Goal: Task Accomplishment & Management: Use online tool/utility

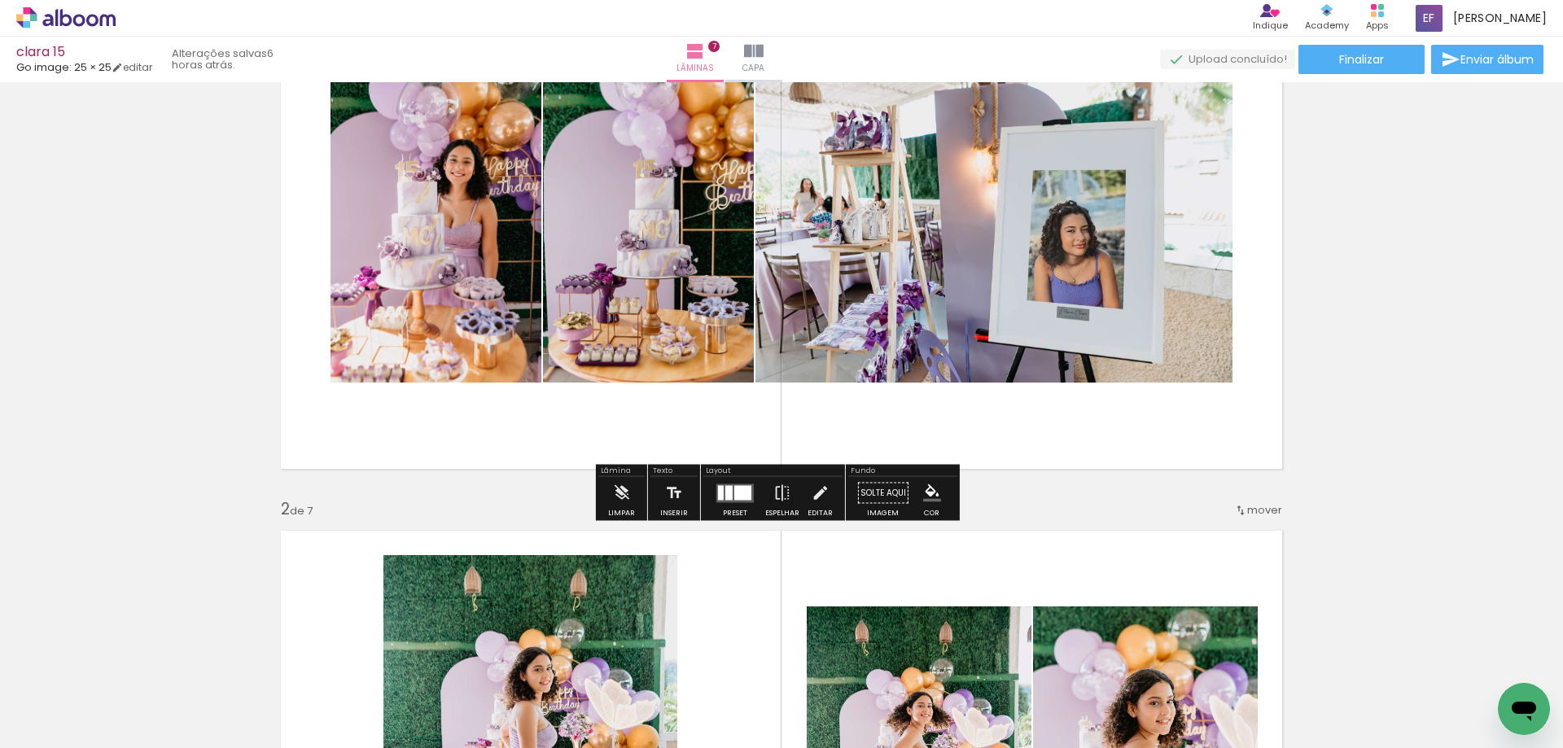
scroll to position [239, 0]
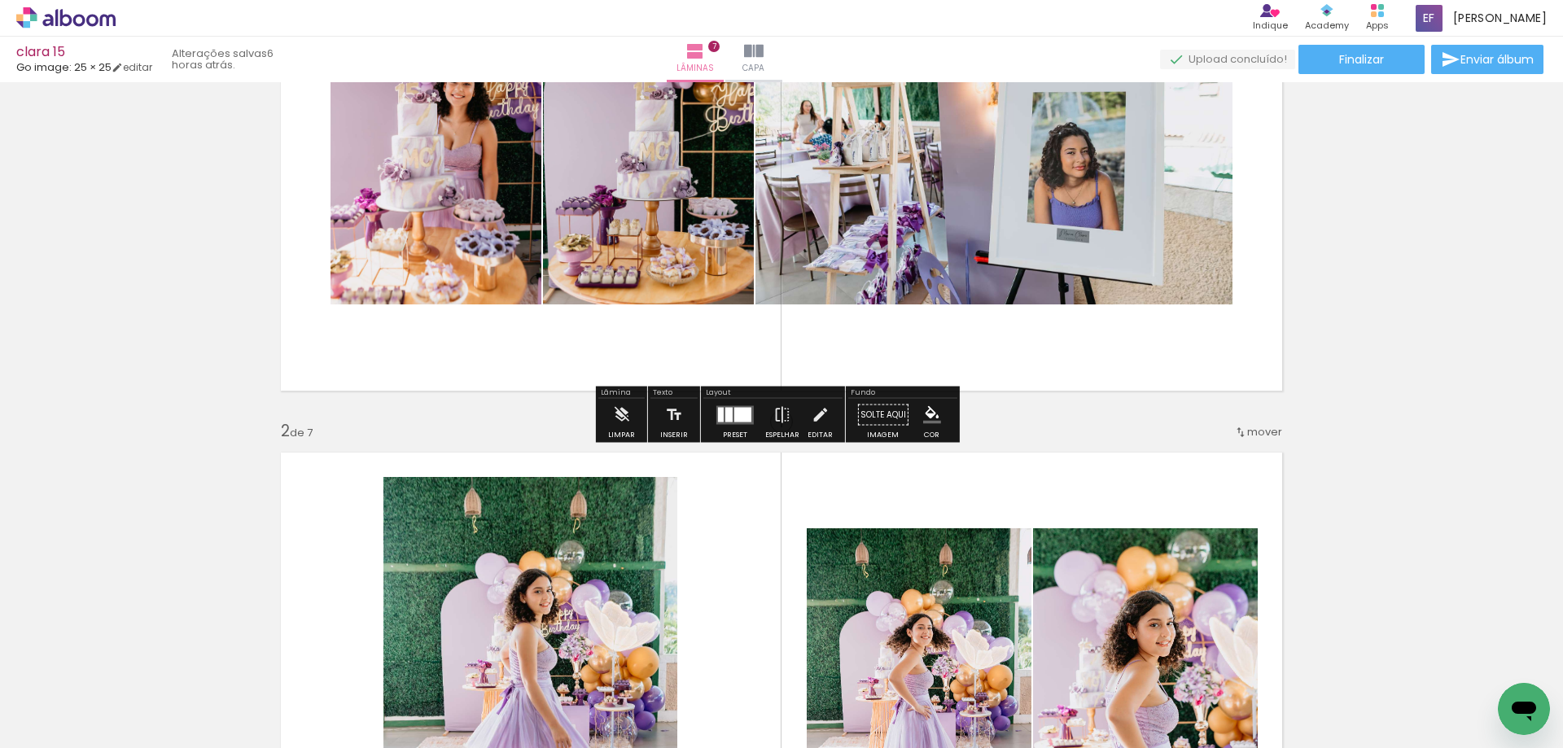
click at [734, 425] on div at bounding box center [735, 415] width 44 height 33
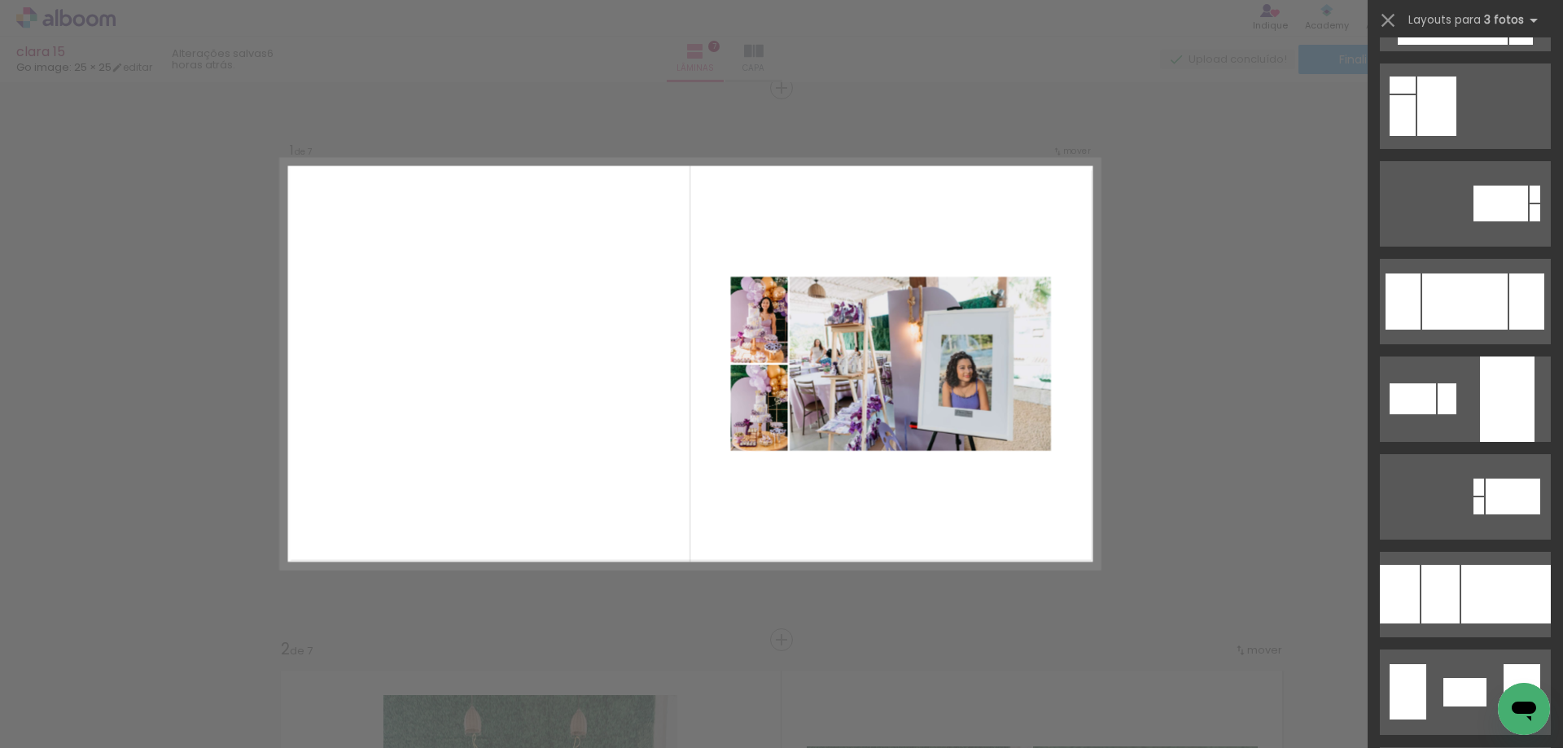
scroll to position [3094, 0]
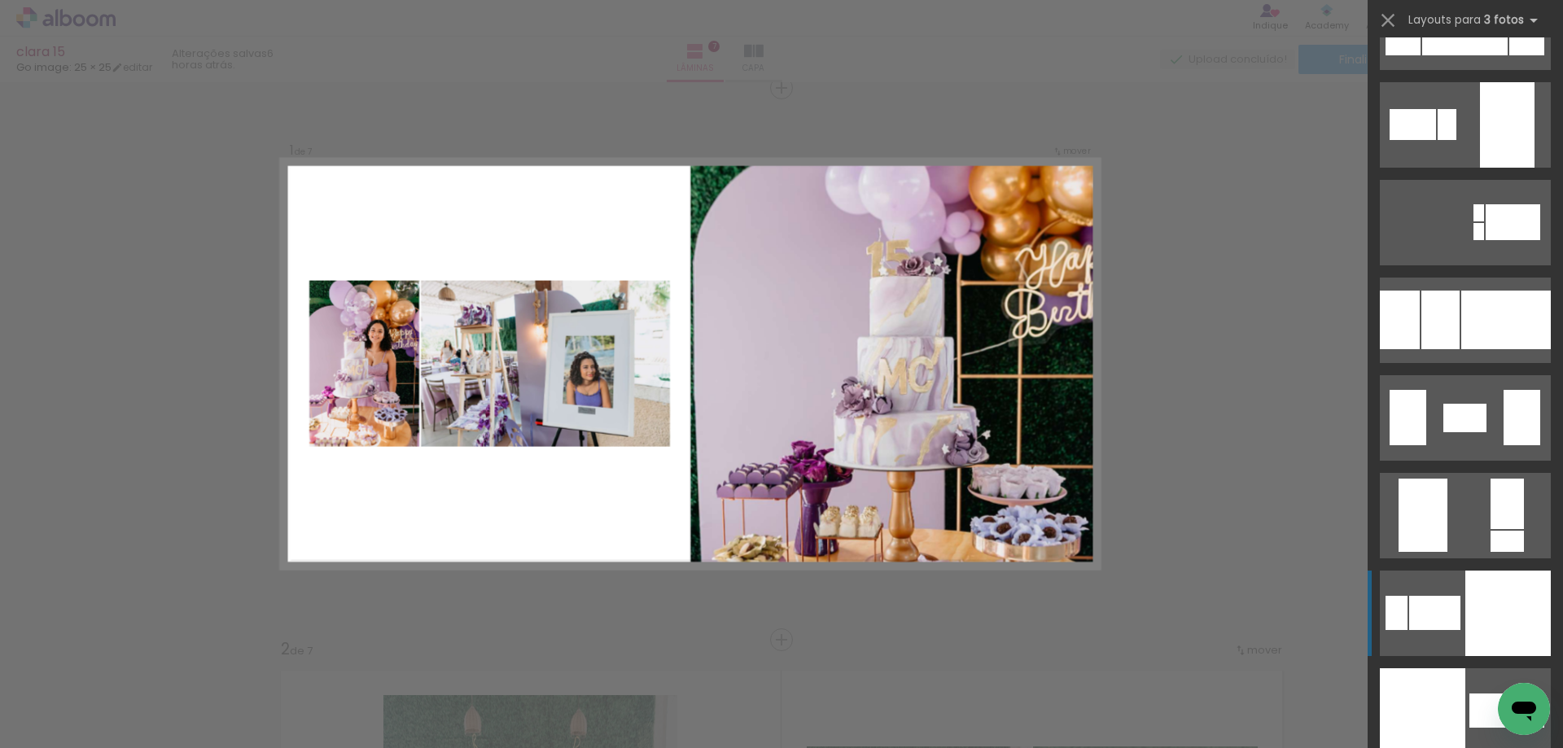
click at [1535, 625] on div at bounding box center [1508, 613] width 85 height 85
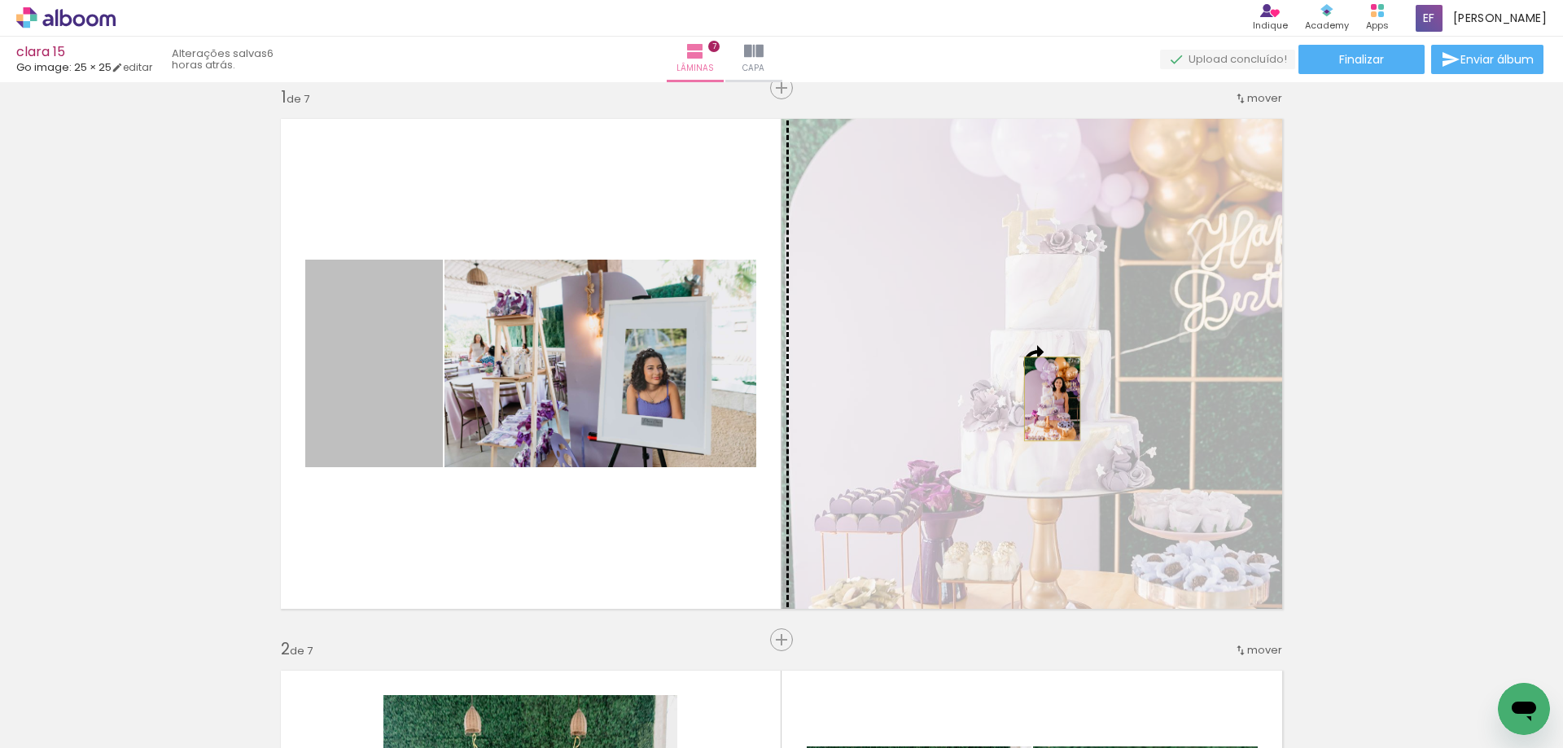
drag, startPoint x: 354, startPoint y: 360, endPoint x: 1046, endPoint y: 399, distance: 693.2
click at [0, 0] on slot at bounding box center [0, 0] width 0 height 0
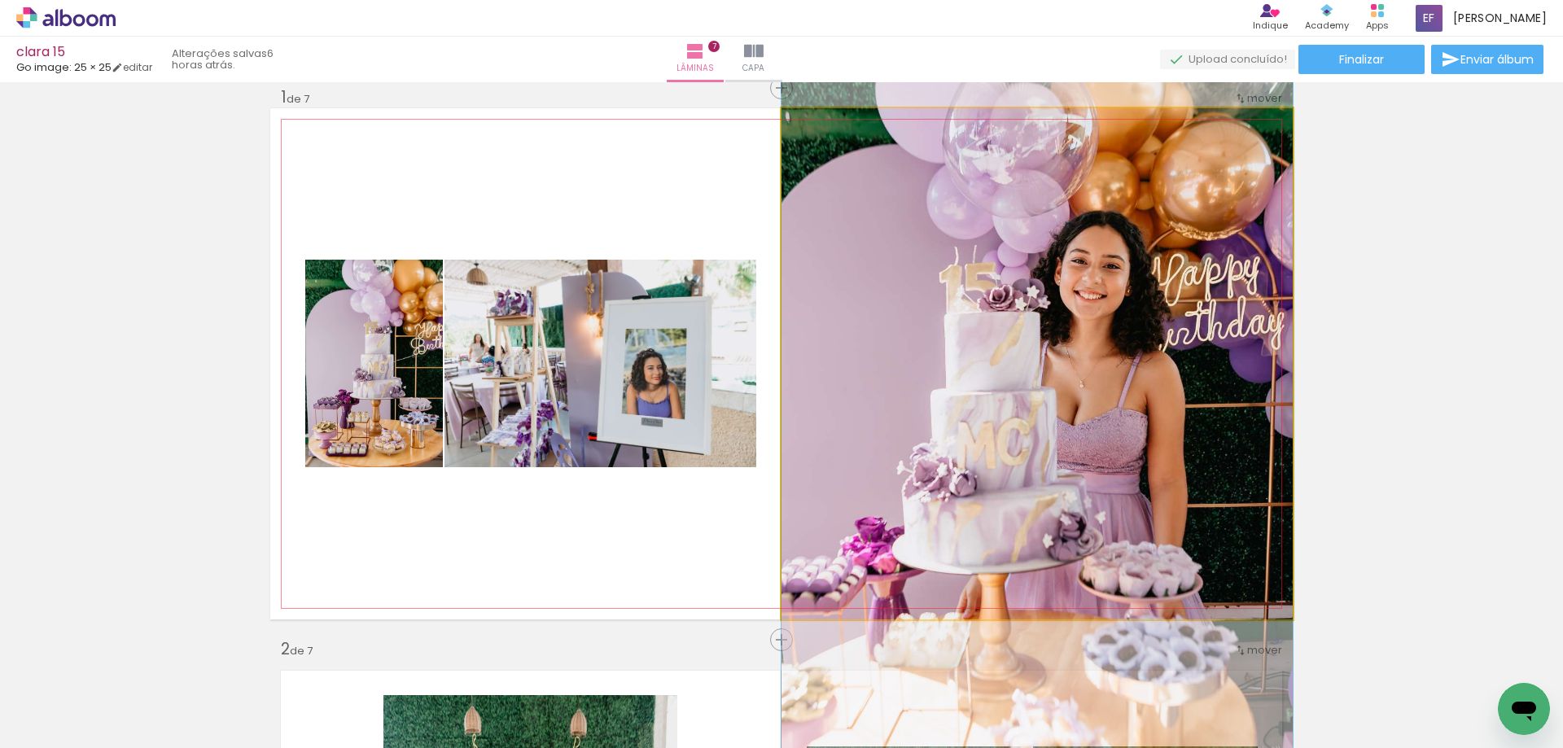
drag, startPoint x: 1198, startPoint y: 415, endPoint x: 1198, endPoint y: 460, distance: 44.8
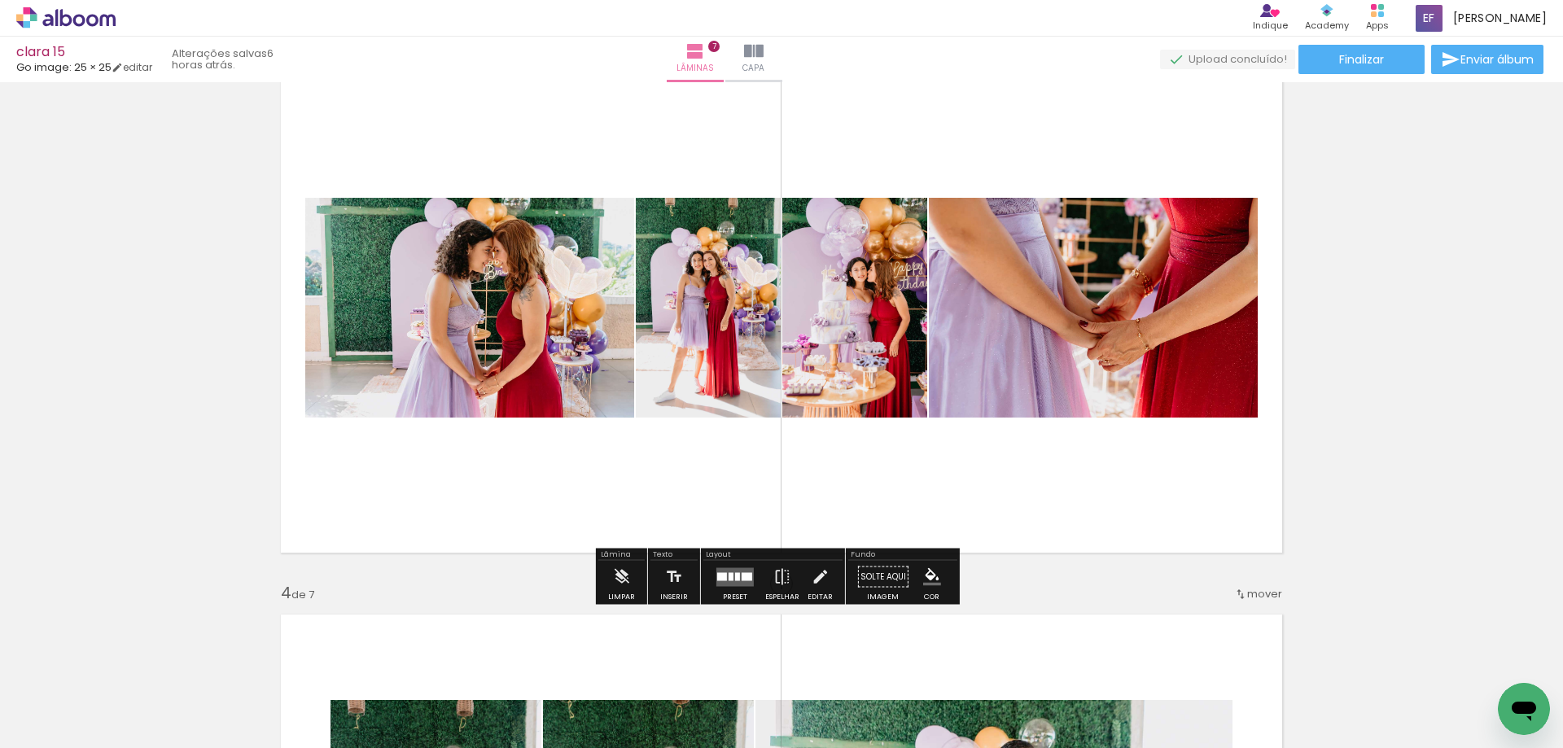
scroll to position [1242, 0]
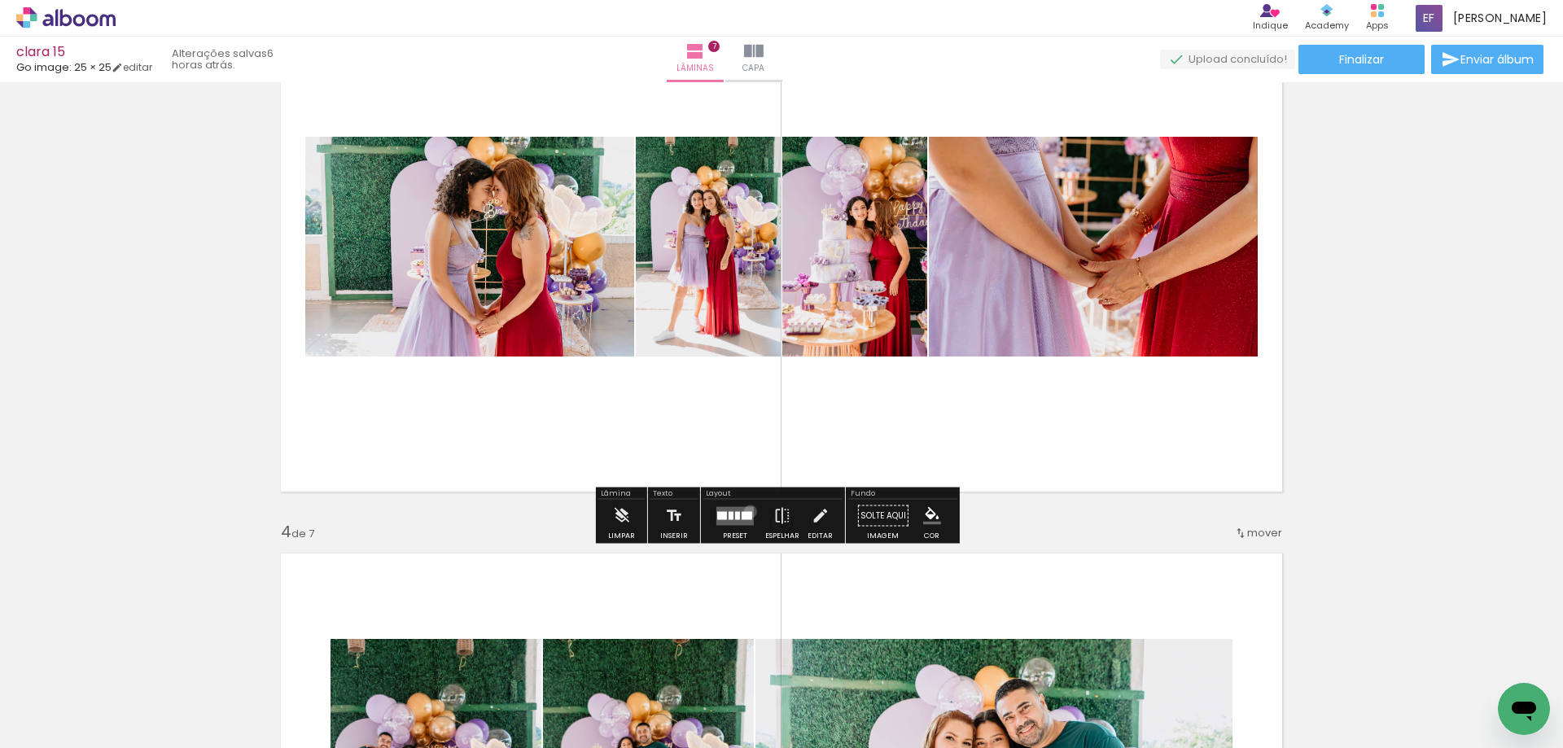
click at [747, 511] on div at bounding box center [747, 515] width 11 height 8
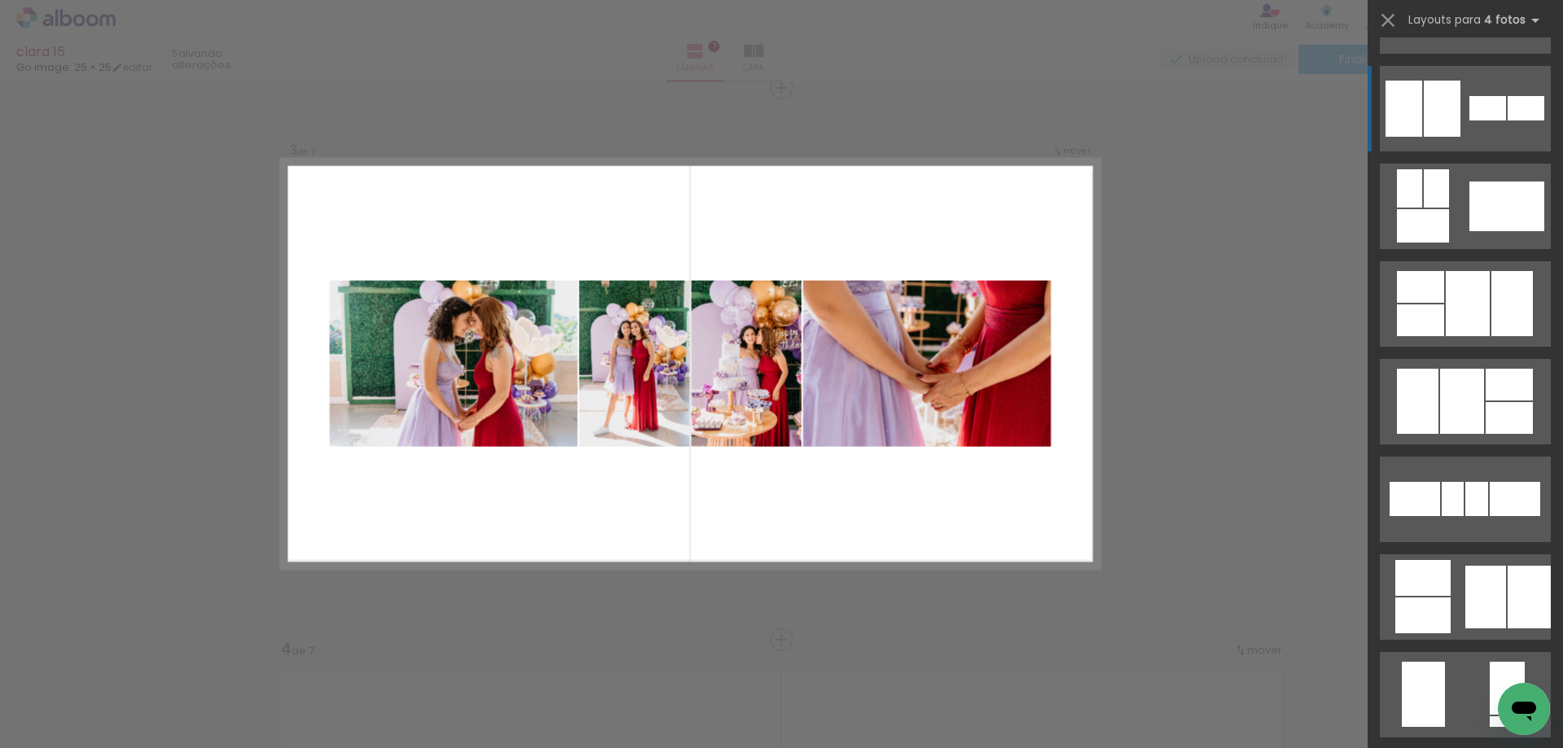
scroll to position [896, 0]
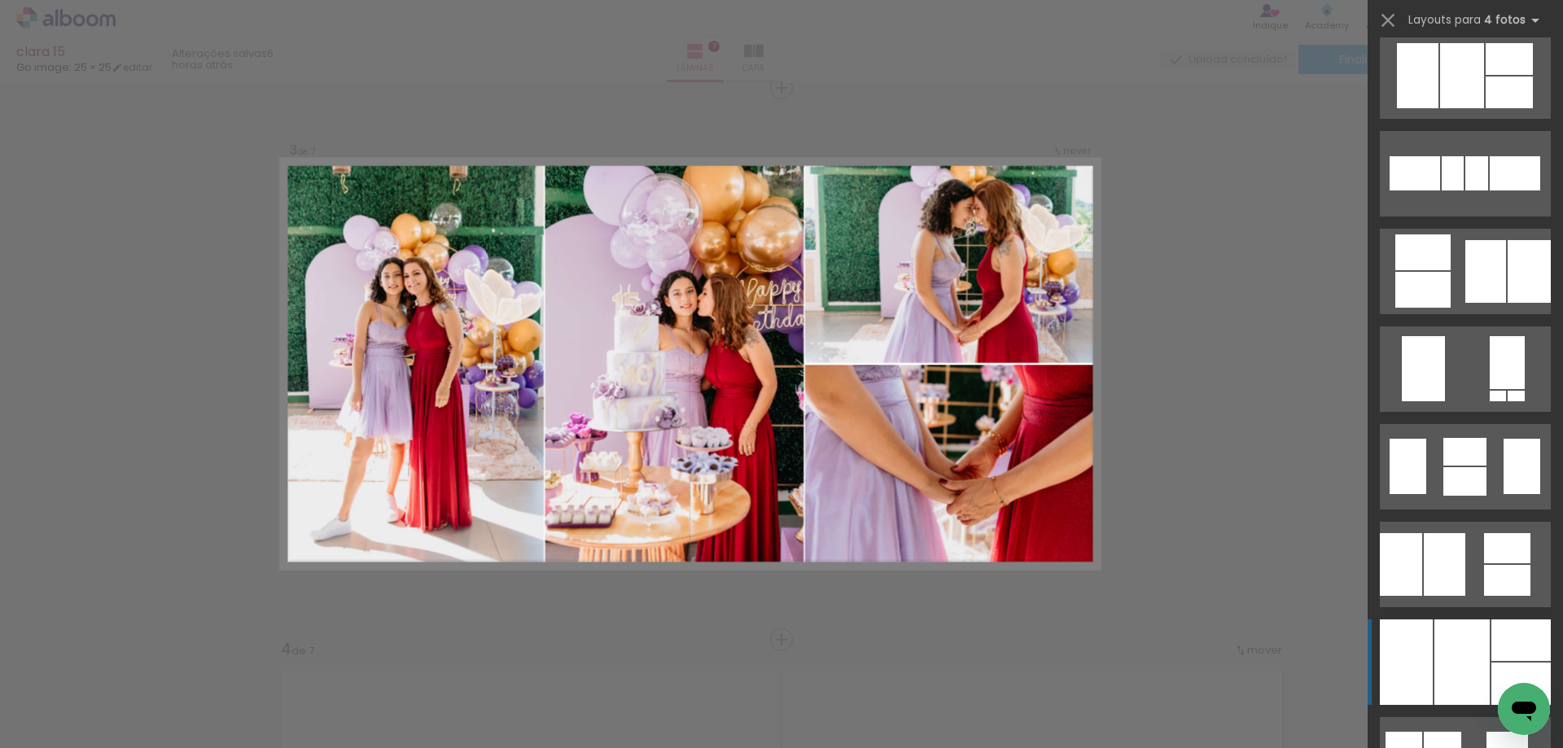
click at [1475, 631] on div at bounding box center [1462, 662] width 55 height 85
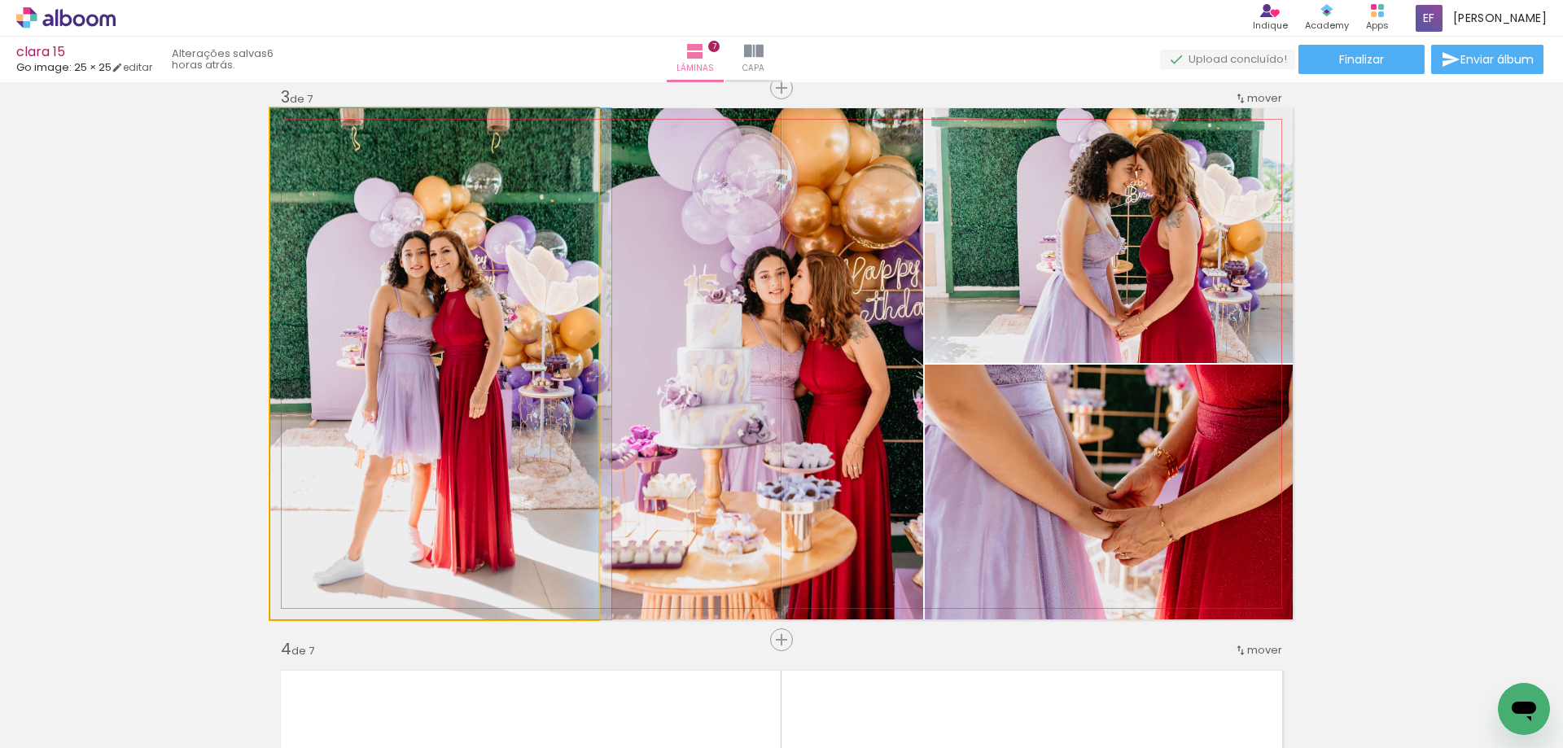
drag, startPoint x: 421, startPoint y: 354, endPoint x: 708, endPoint y: 381, distance: 288.7
click at [0, 0] on slot at bounding box center [0, 0] width 0 height 0
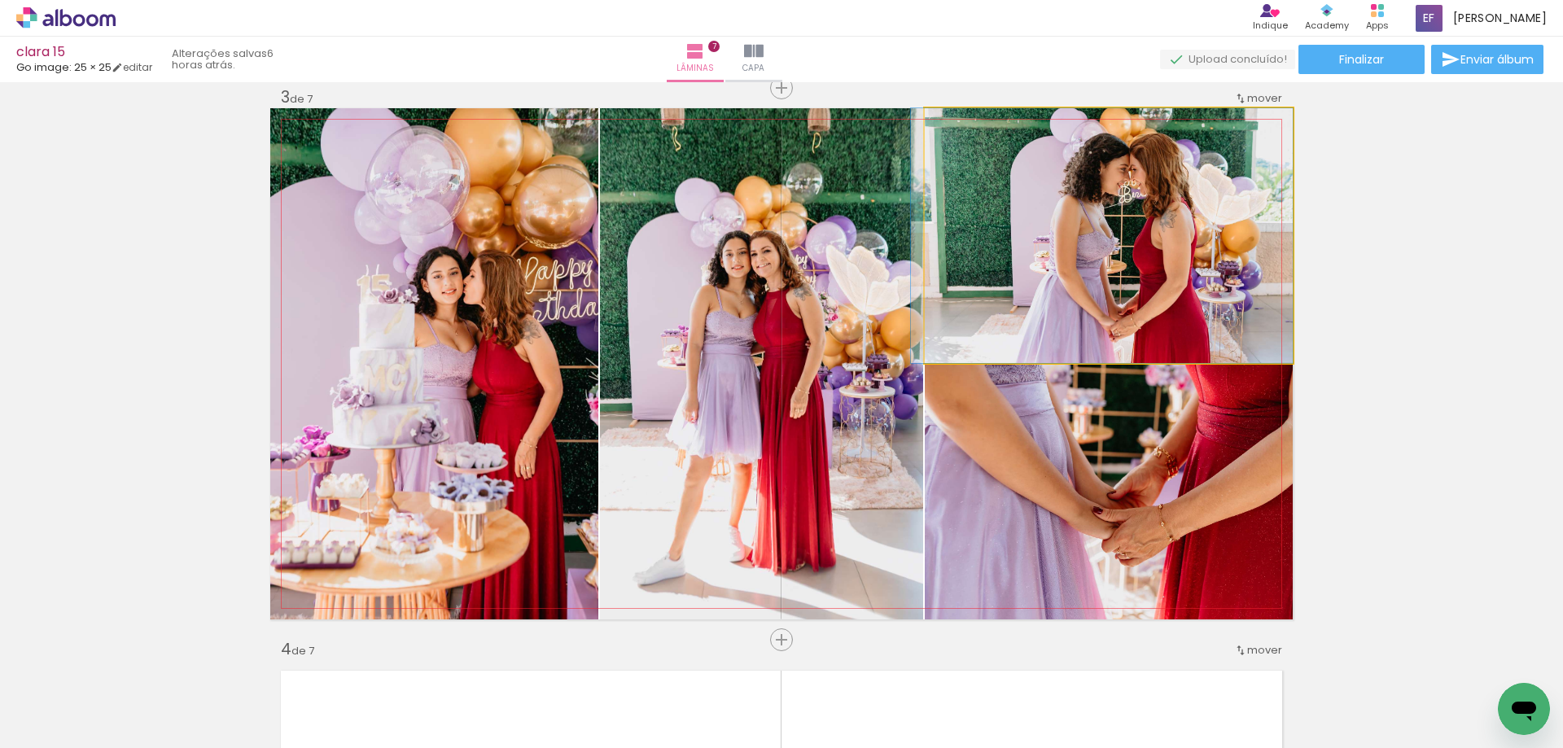
drag, startPoint x: 1071, startPoint y: 332, endPoint x: 1049, endPoint y: 331, distance: 21.2
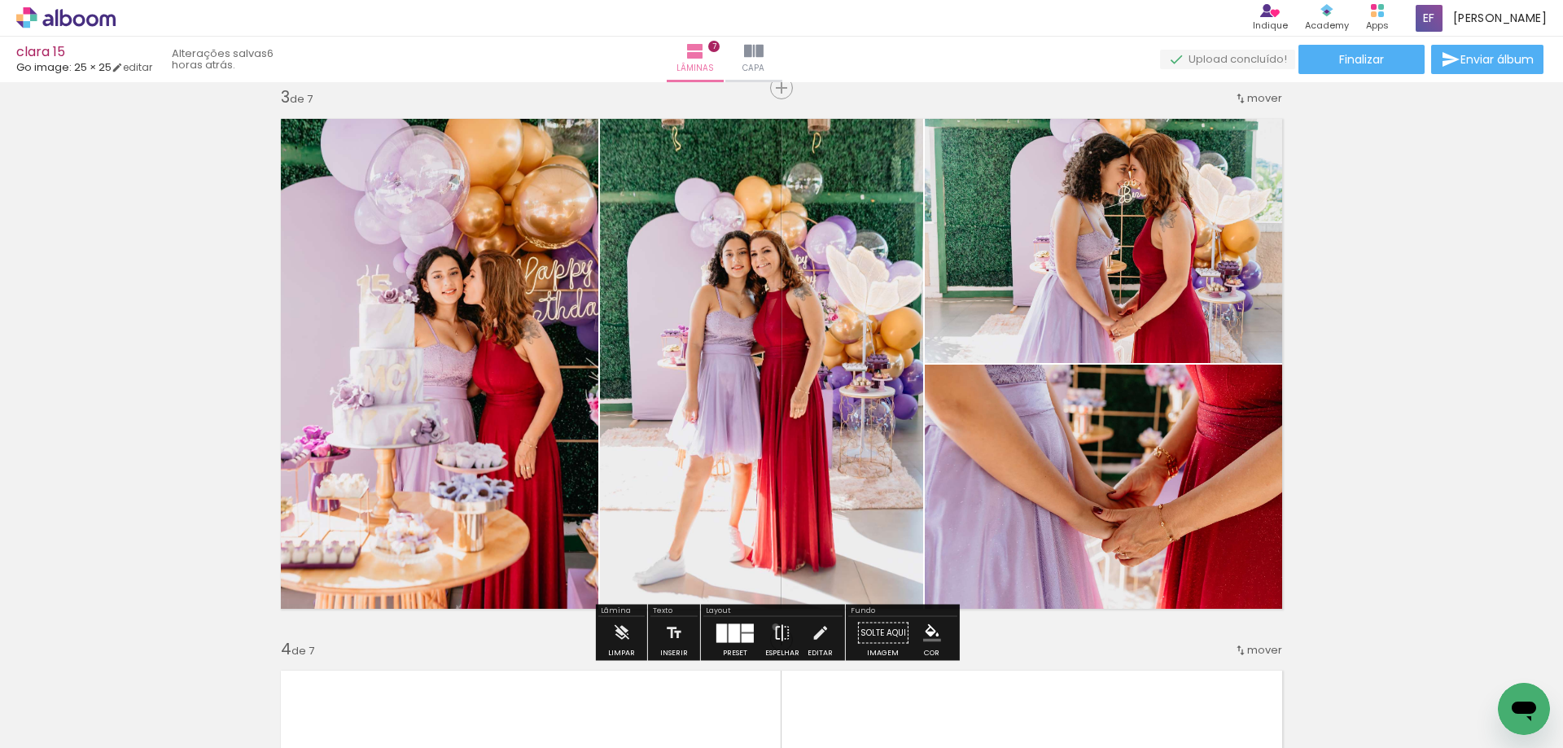
click at [773, 627] on iron-icon at bounding box center [782, 633] width 18 height 33
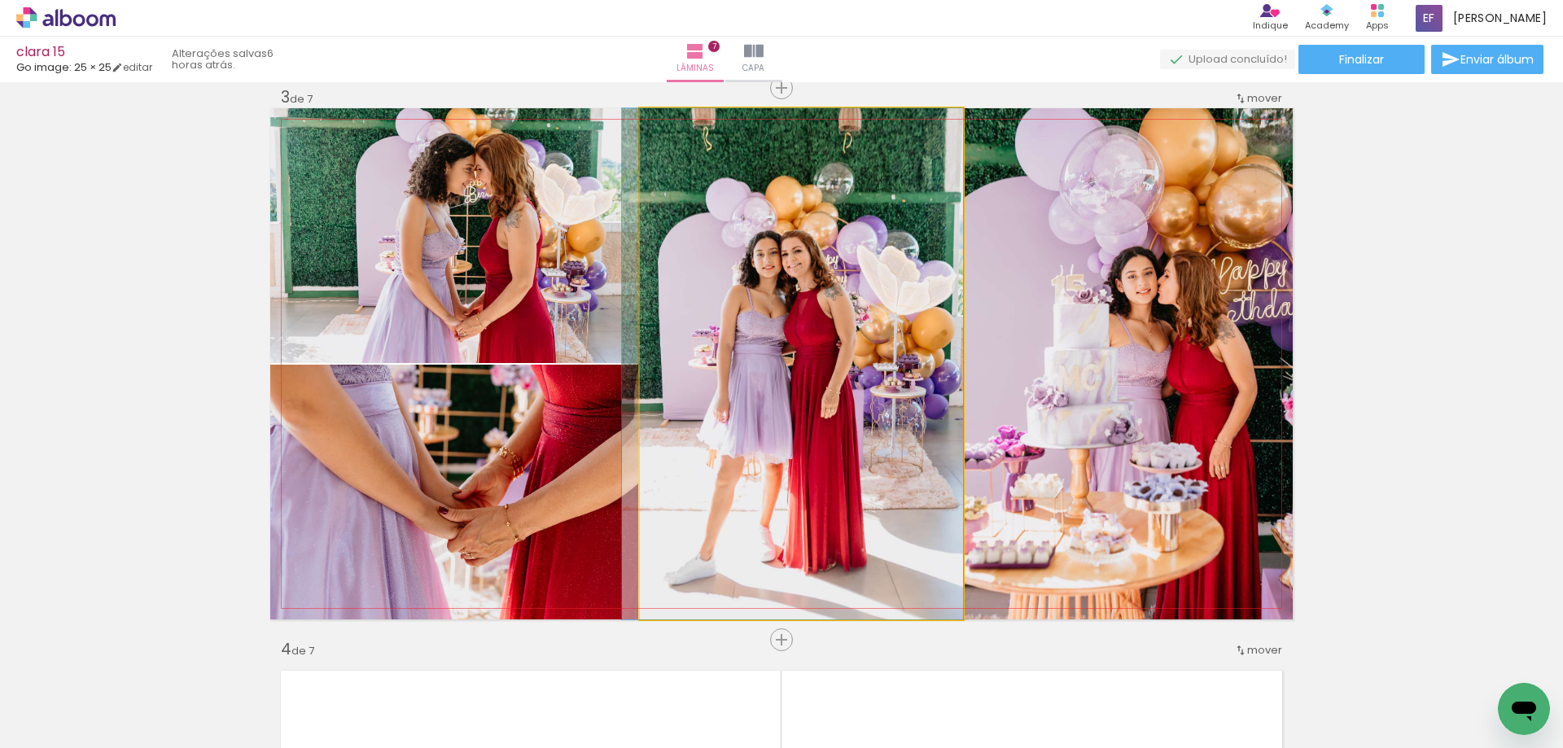
drag, startPoint x: 817, startPoint y: 419, endPoint x: 773, endPoint y: 414, distance: 45.1
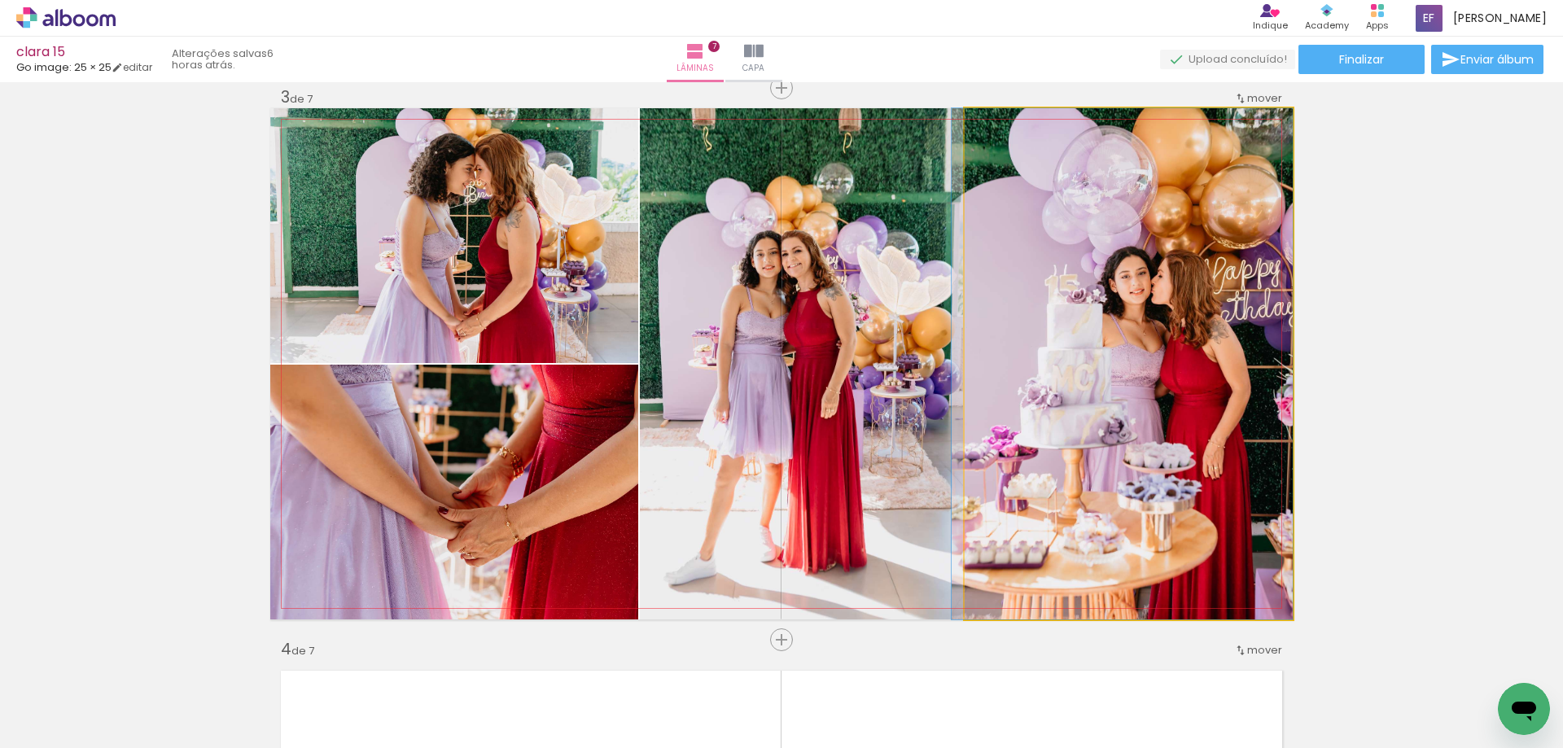
drag, startPoint x: 1056, startPoint y: 482, endPoint x: 1040, endPoint y: 434, distance: 50.7
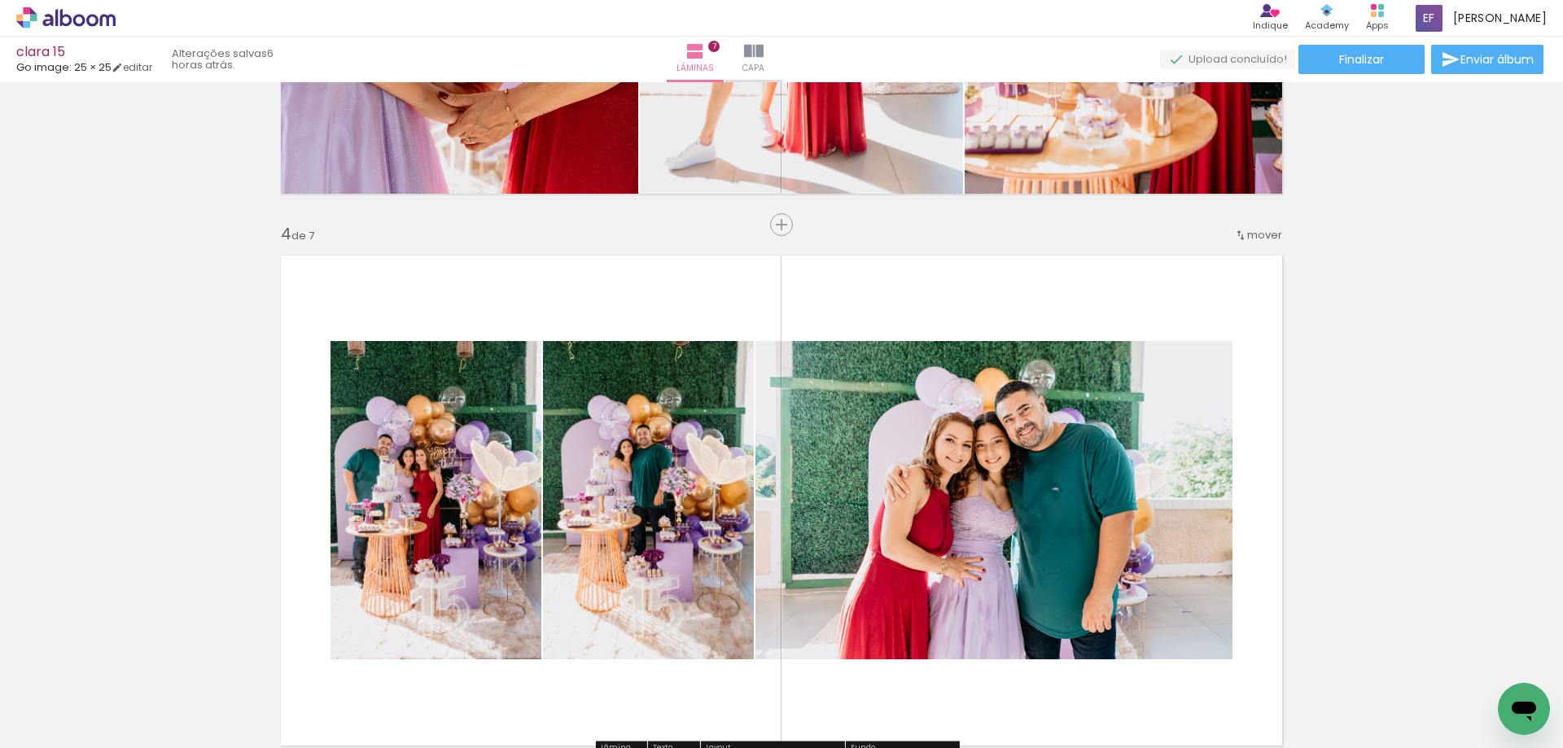
scroll to position [1695, 0]
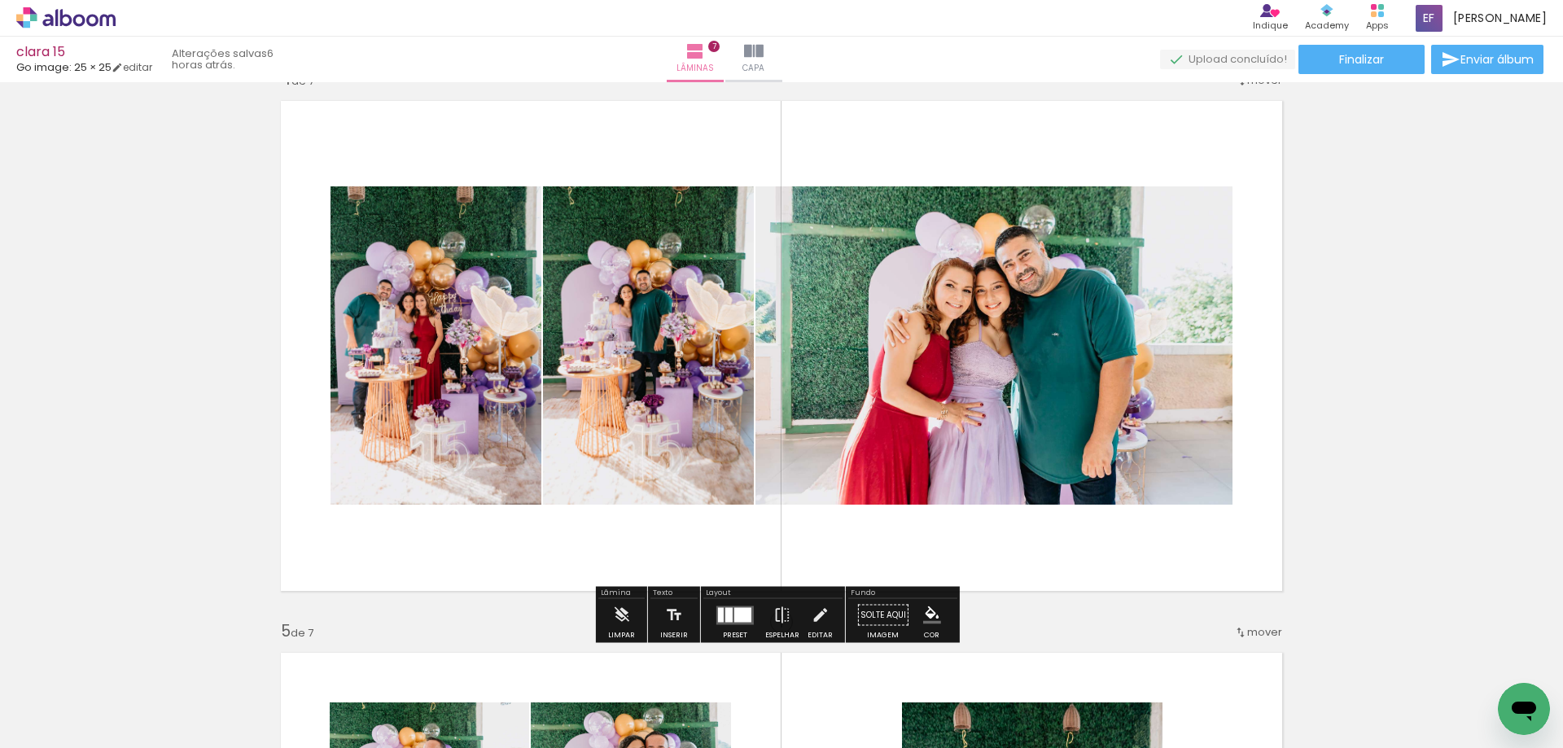
click at [743, 609] on div at bounding box center [742, 614] width 17 height 15
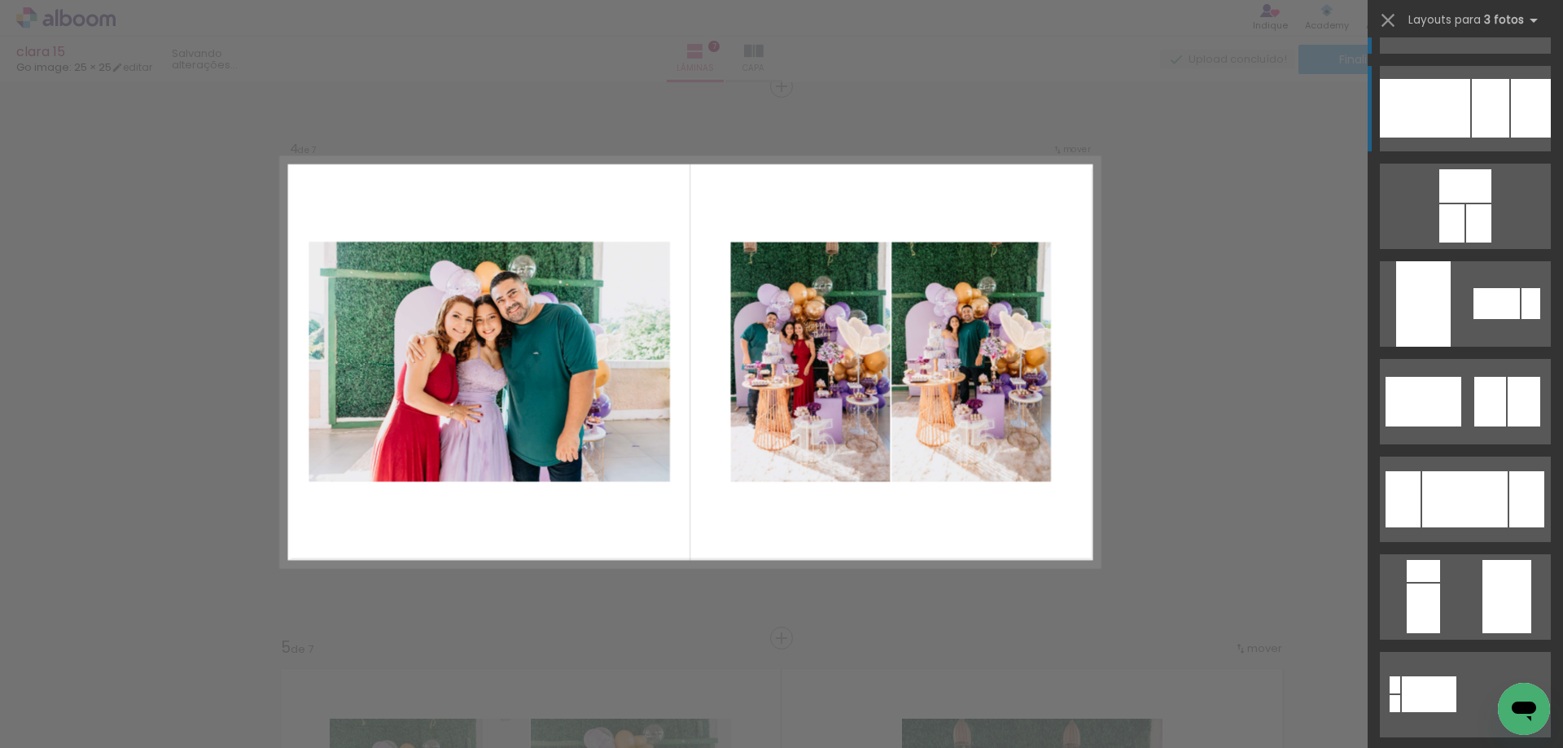
scroll to position [1677, 0]
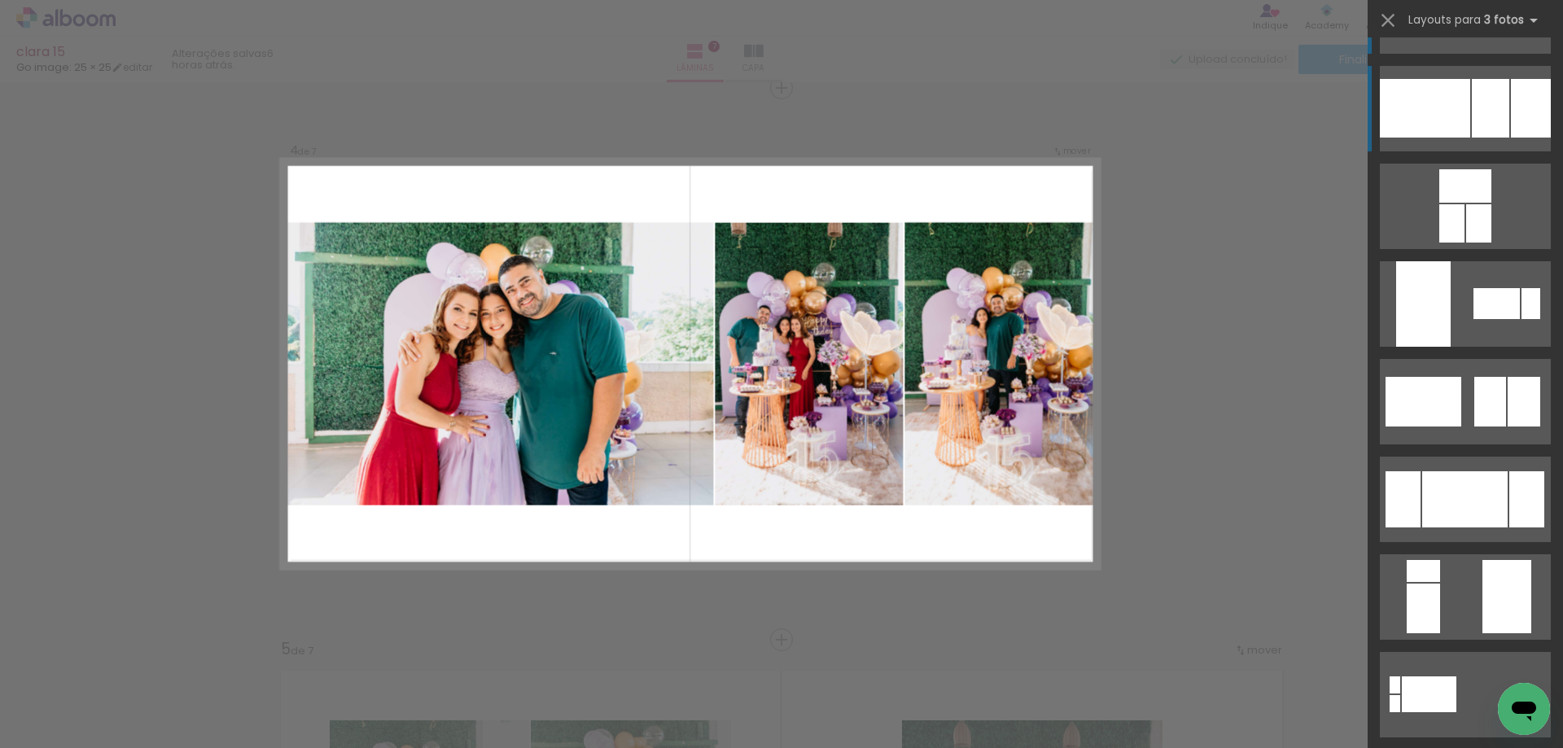
click at [1425, 109] on div at bounding box center [1425, 108] width 90 height 59
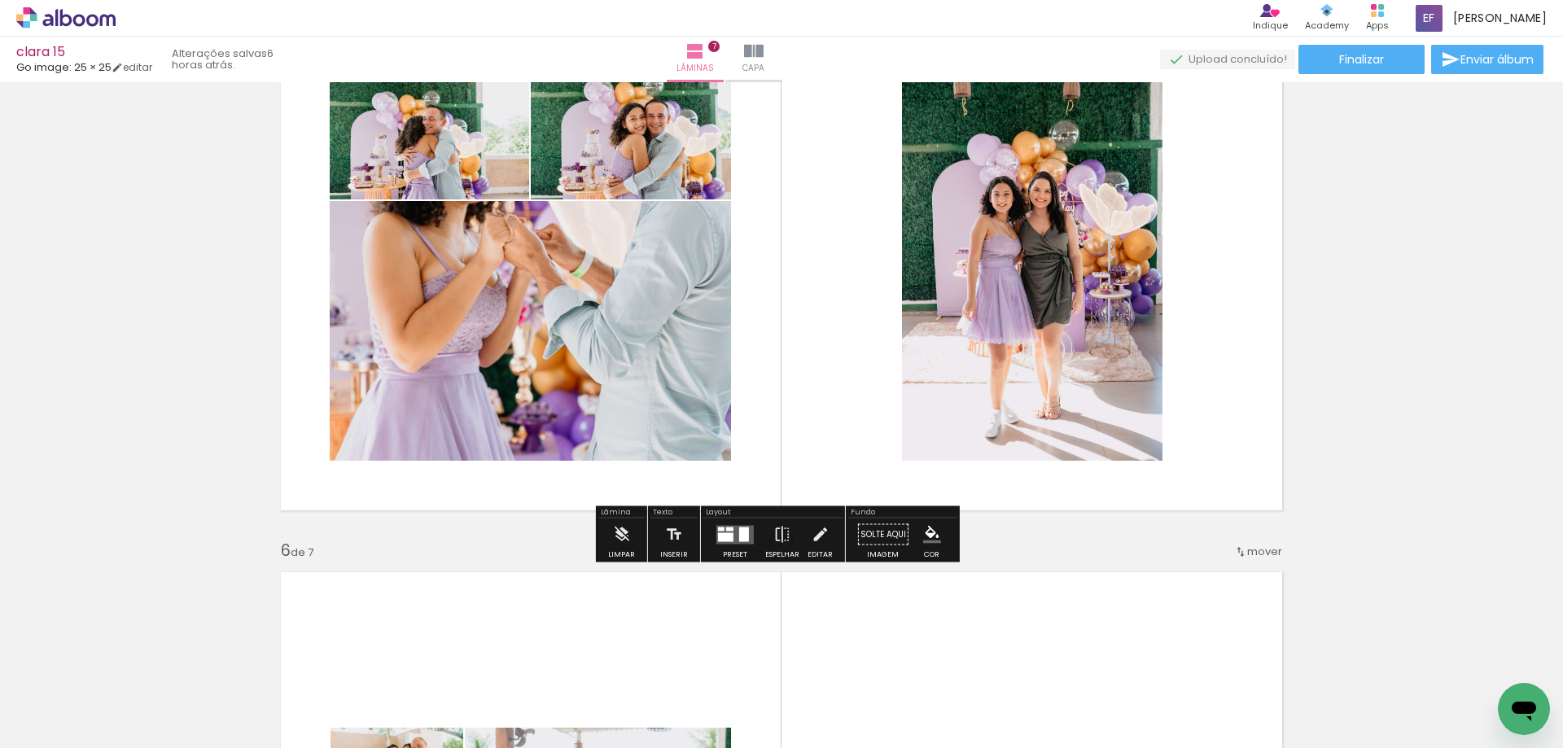
scroll to position [2329, 0]
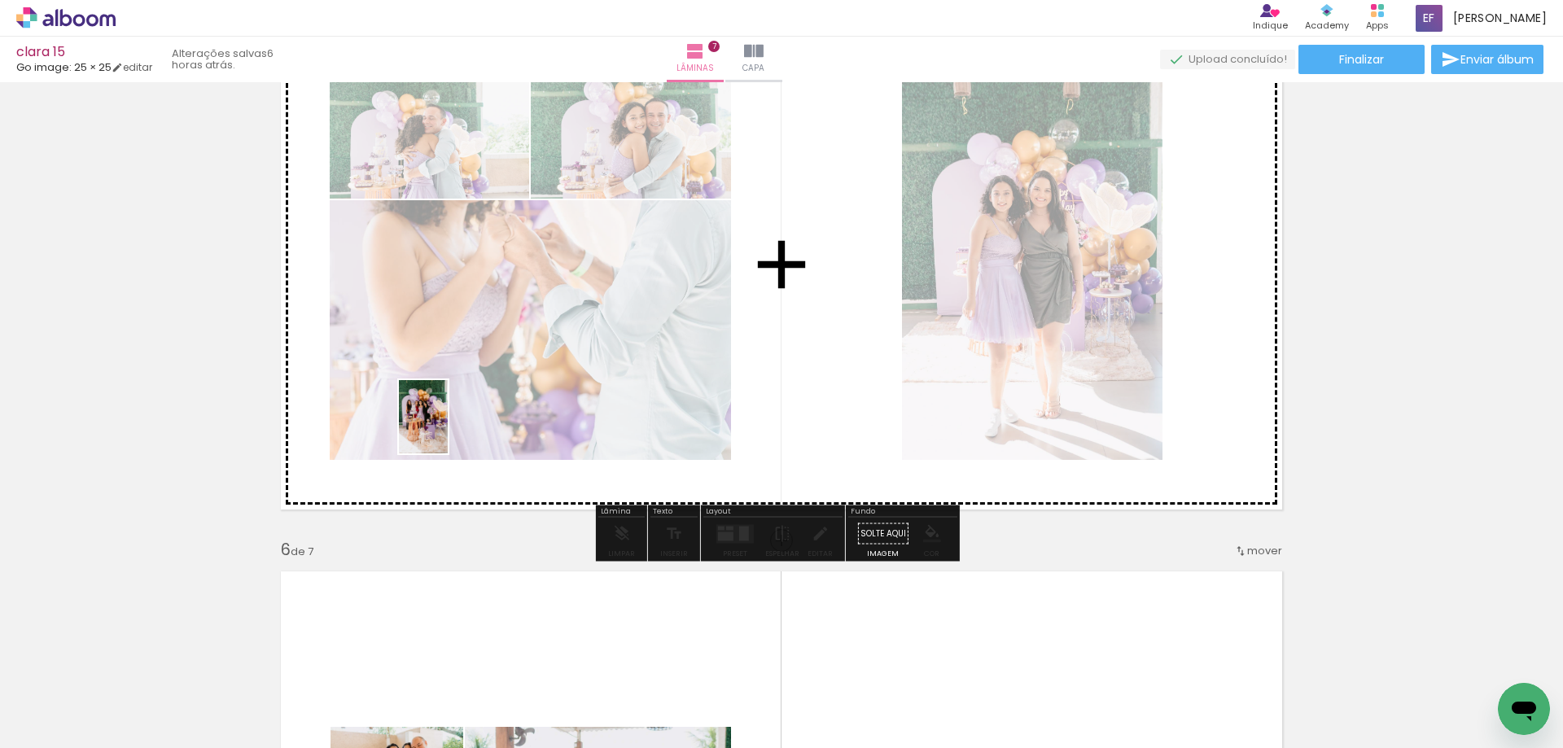
drag, startPoint x: 256, startPoint y: 696, endPoint x: 448, endPoint y: 429, distance: 329.0
click at [448, 429] on quentale-workspace at bounding box center [781, 374] width 1563 height 748
